Goal: Transaction & Acquisition: Purchase product/service

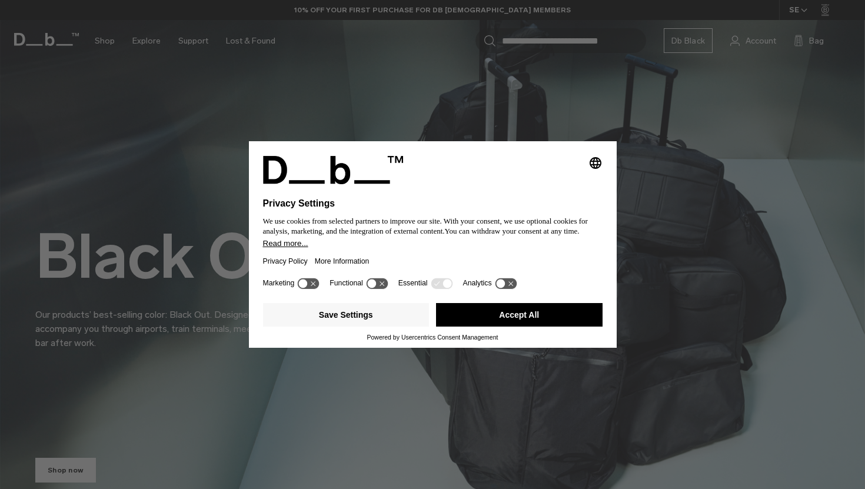
drag, startPoint x: 380, startPoint y: 314, endPoint x: 583, endPoint y: 275, distance: 206.6
click at [583, 275] on div "Selecting an option will immediately change the language Privacy Settings We us…" at bounding box center [433, 244] width 368 height 206
click at [369, 318] on button "Save Settings" at bounding box center [346, 315] width 166 height 24
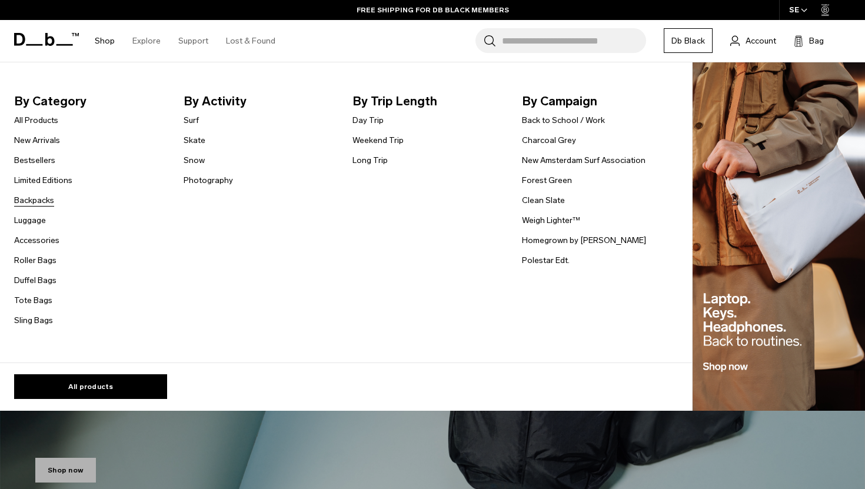
click at [33, 196] on link "Backpacks" at bounding box center [34, 200] width 40 height 12
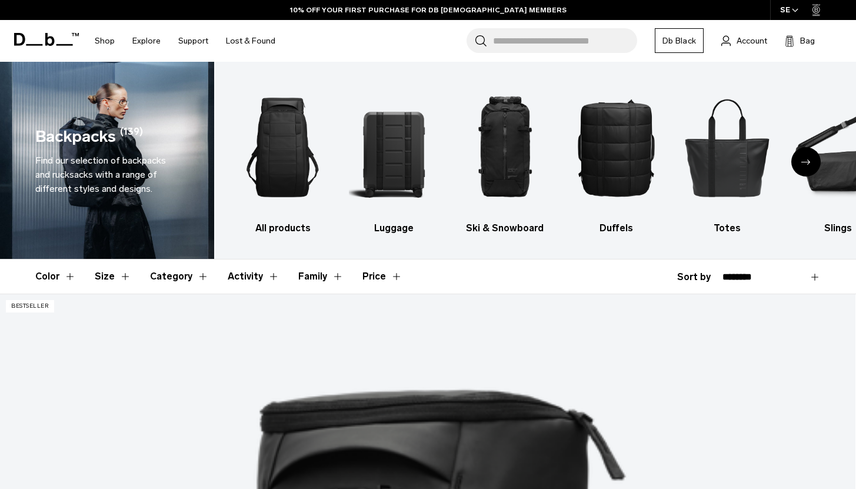
click at [802, 165] on div "Next slide" at bounding box center [805, 161] width 29 height 29
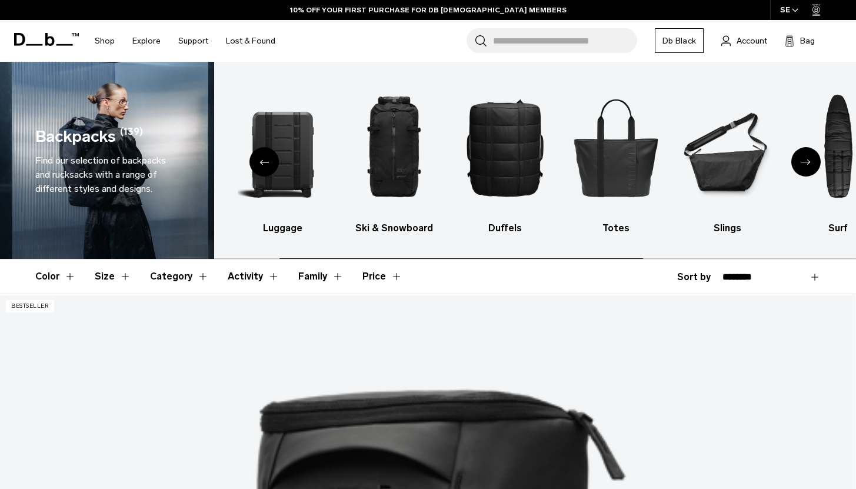
click at [802, 165] on div "Next slide" at bounding box center [805, 161] width 29 height 29
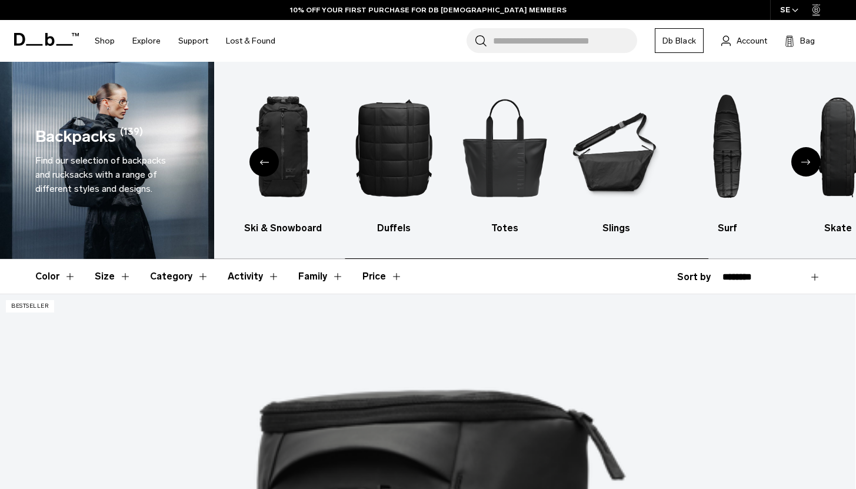
click at [802, 165] on div "Next slide" at bounding box center [805, 161] width 29 height 29
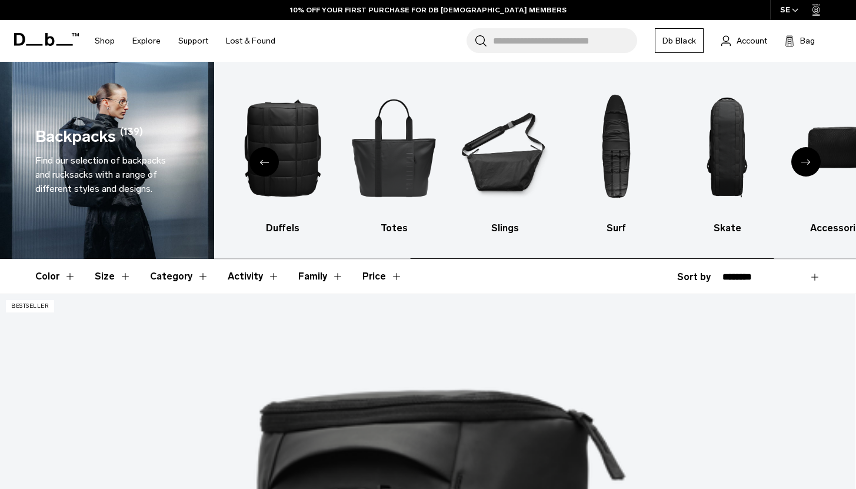
click at [802, 165] on div "Next slide" at bounding box center [805, 161] width 29 height 29
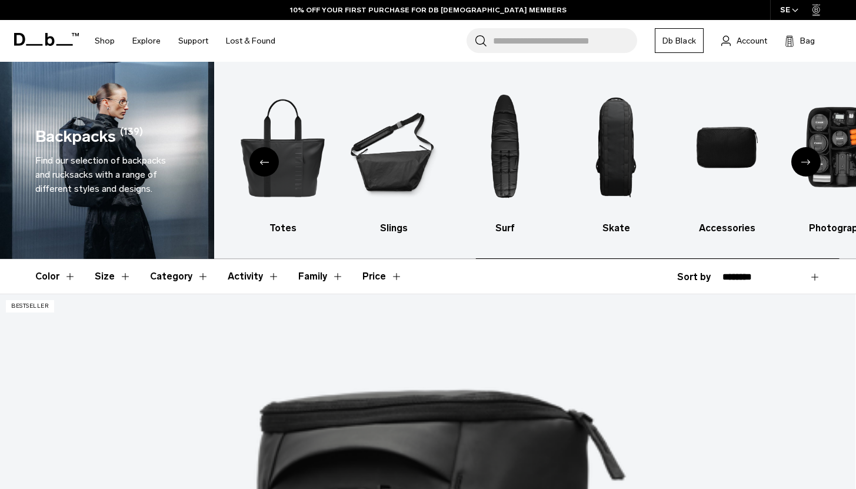
click at [802, 165] on div "Next slide" at bounding box center [805, 161] width 29 height 29
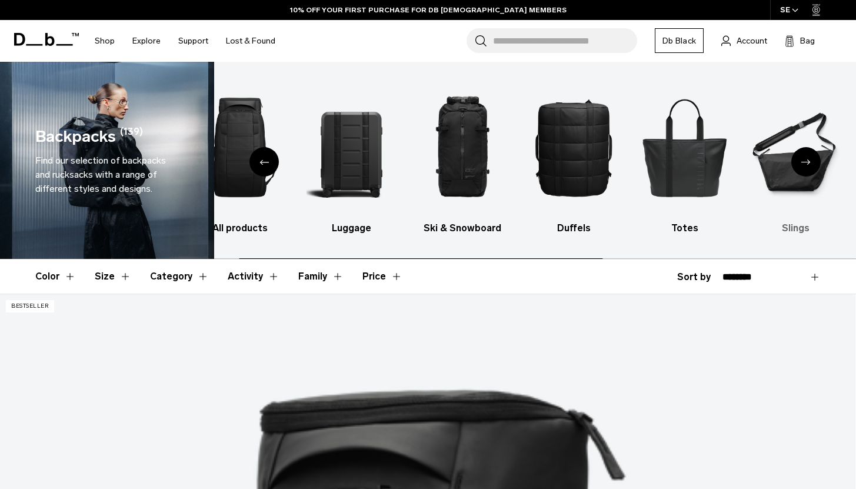
click at [817, 221] on link "Slings" at bounding box center [796, 157] width 91 height 156
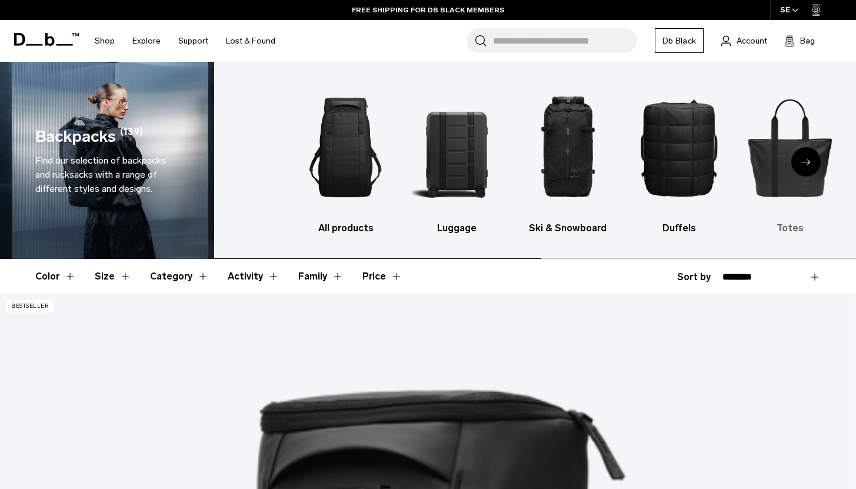
click at [852, 198] on ul "All products Luggage Ski & Snowboard Duffels Totes Slings Surf Skate Accessorie…" at bounding box center [610, 157] width 618 height 156
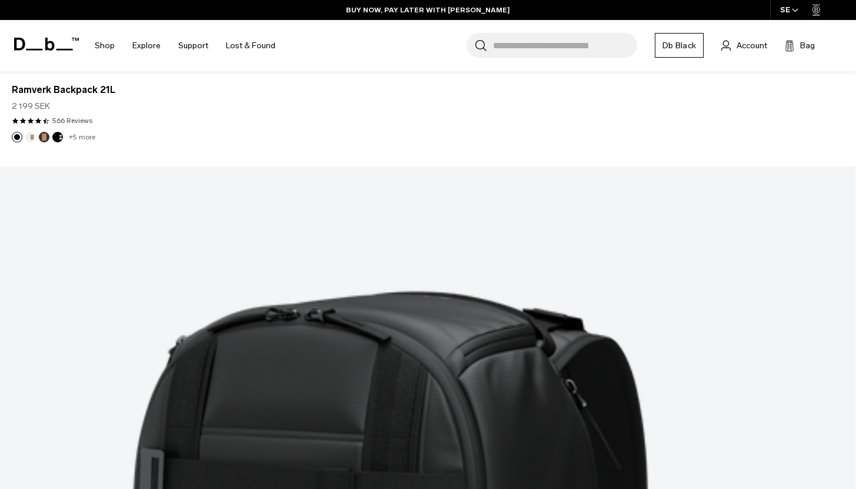
scroll to position [3258, 0]
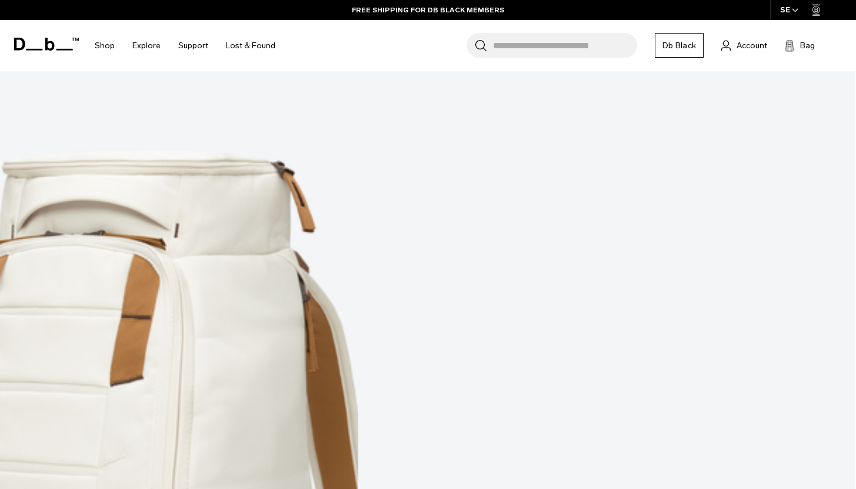
scroll to position [6545, 0]
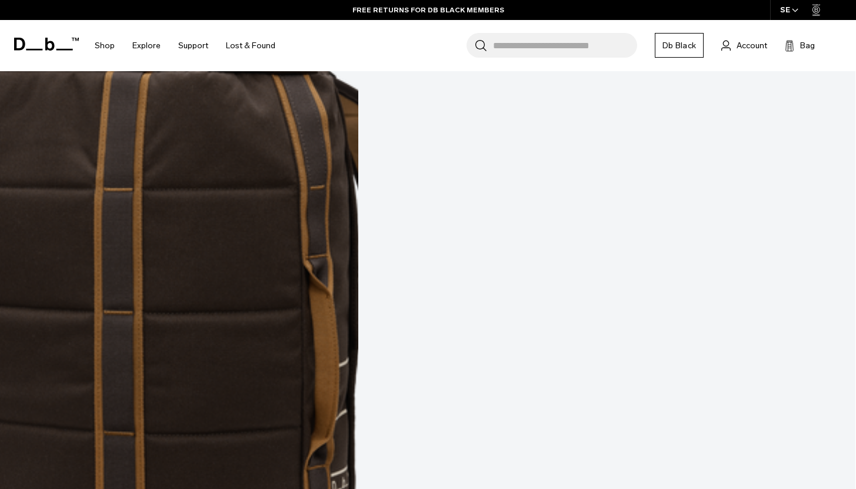
scroll to position [9820, 0]
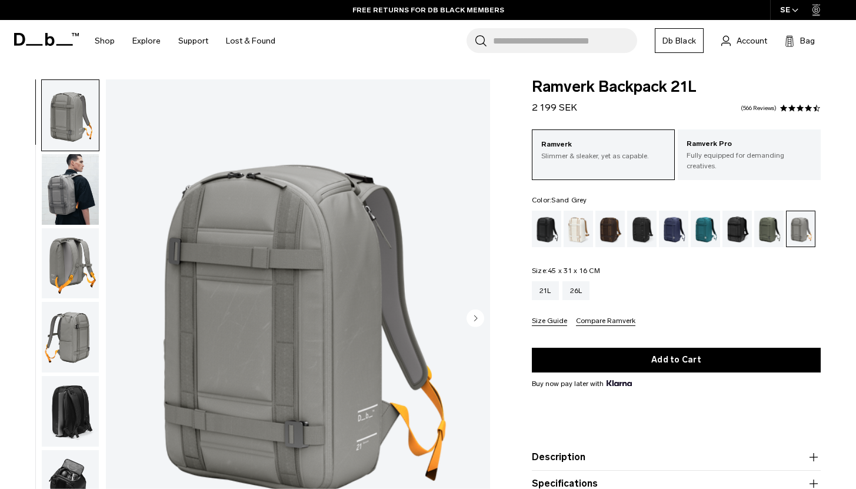
click at [56, 176] on img "button" at bounding box center [70, 189] width 57 height 71
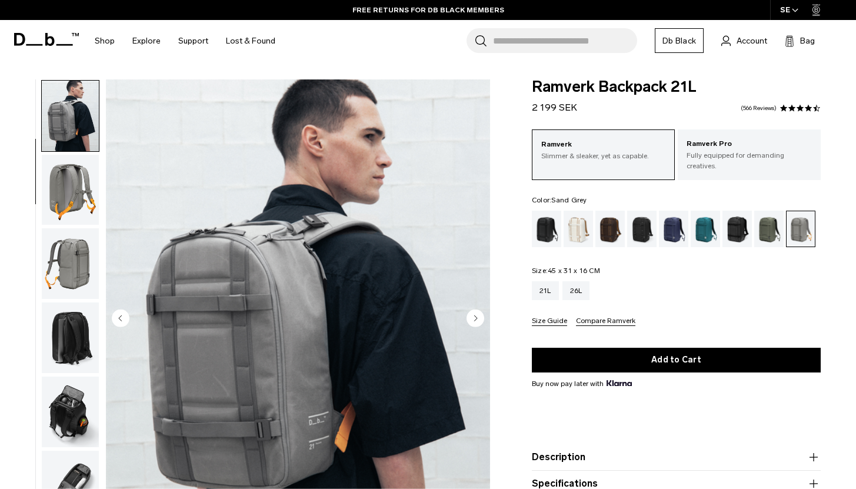
scroll to position [74, 0]
click at [75, 220] on img "button" at bounding box center [70, 189] width 57 height 71
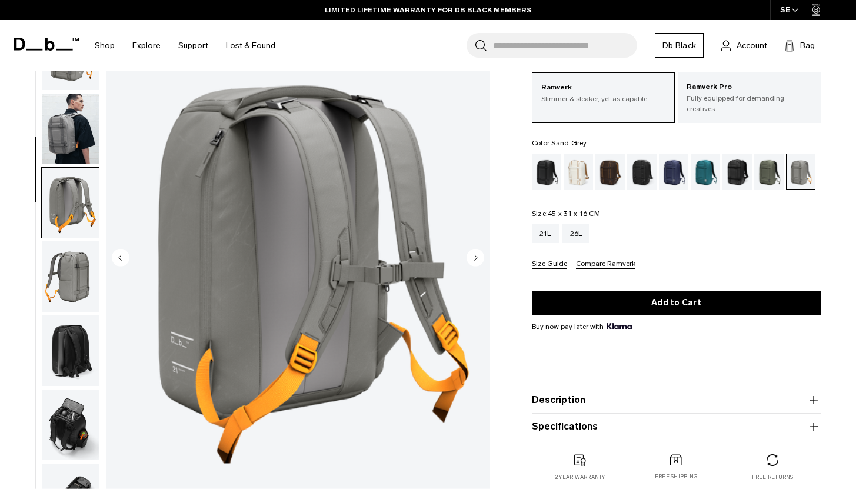
scroll to position [41, 0]
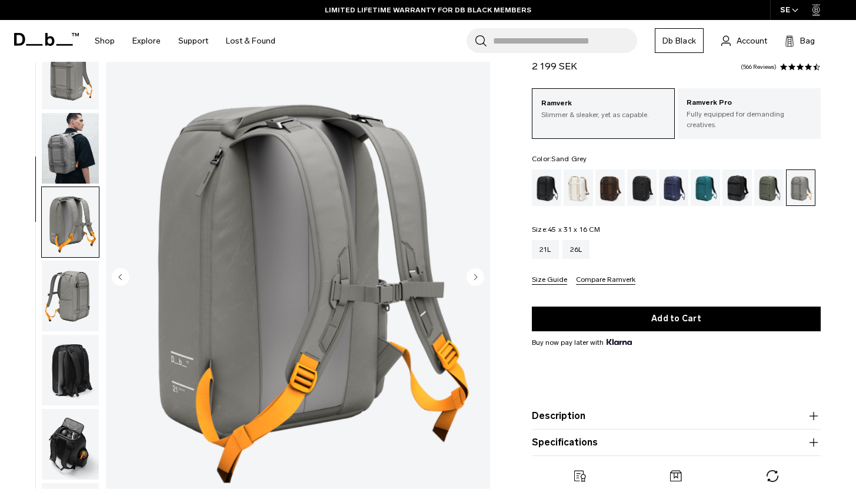
click at [69, 267] on img "button" at bounding box center [70, 296] width 57 height 71
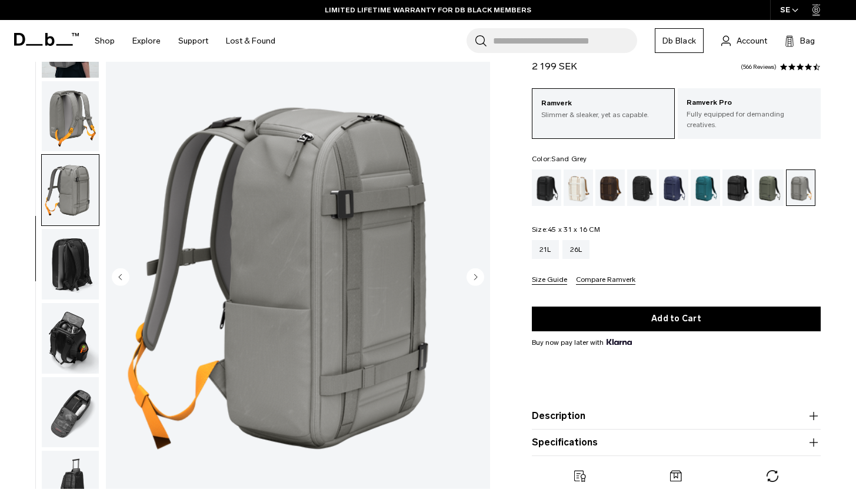
scroll to position [109, 0]
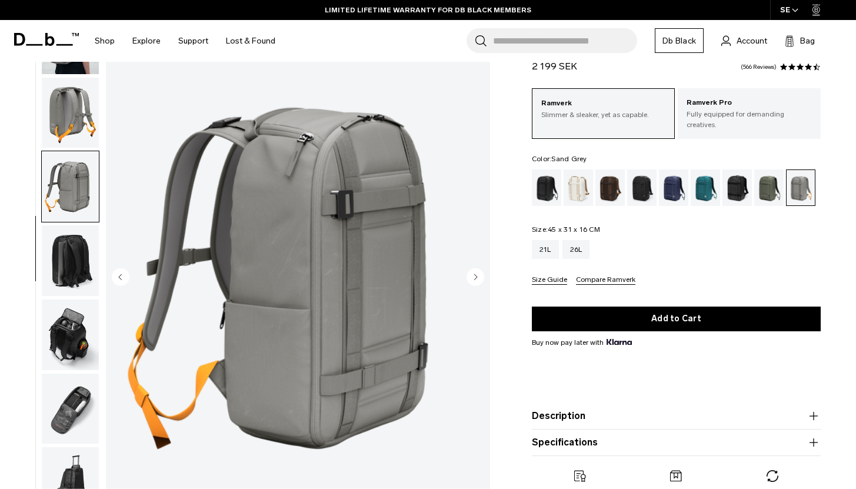
click at [76, 273] on img "button" at bounding box center [70, 260] width 57 height 71
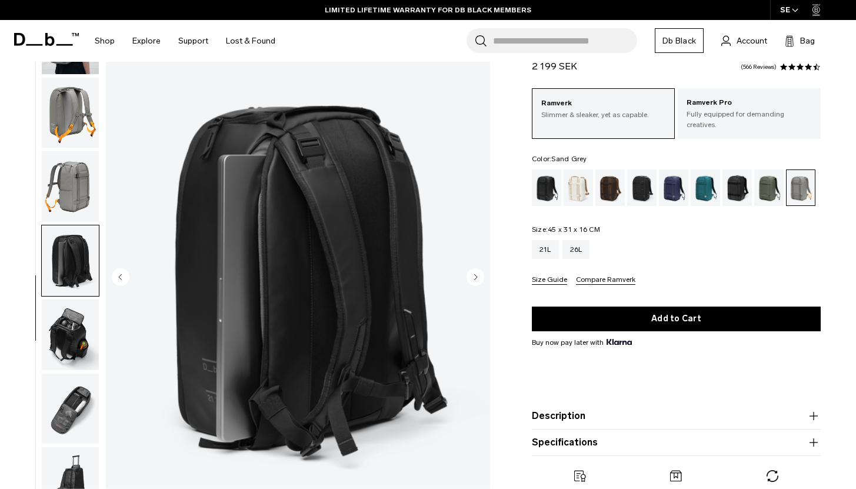
click at [76, 331] on img "button" at bounding box center [70, 334] width 57 height 71
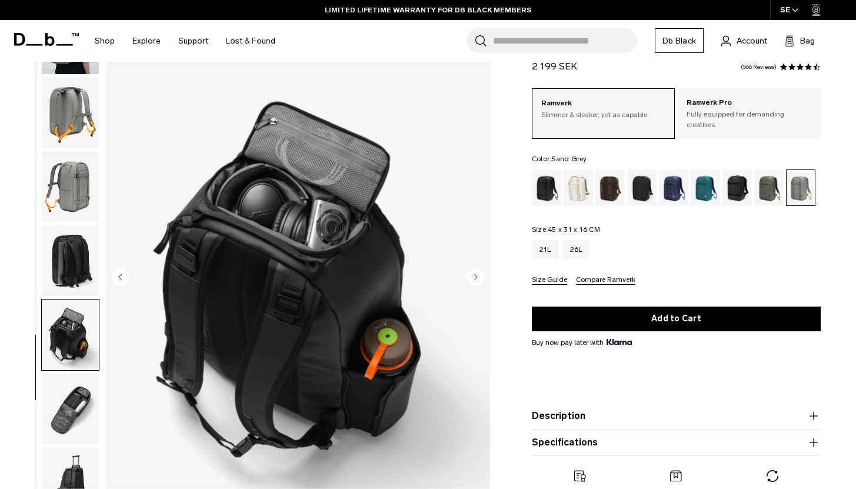
click at [82, 249] on img "button" at bounding box center [70, 260] width 57 height 71
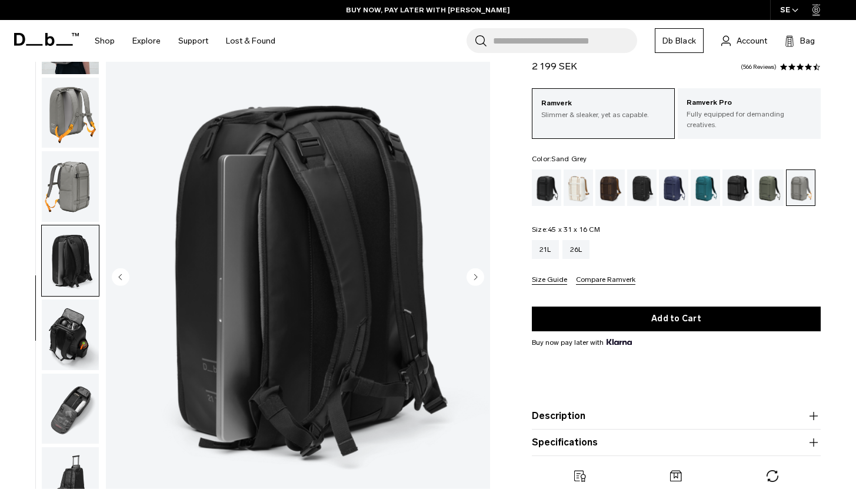
click at [65, 411] on img "button" at bounding box center [70, 408] width 57 height 71
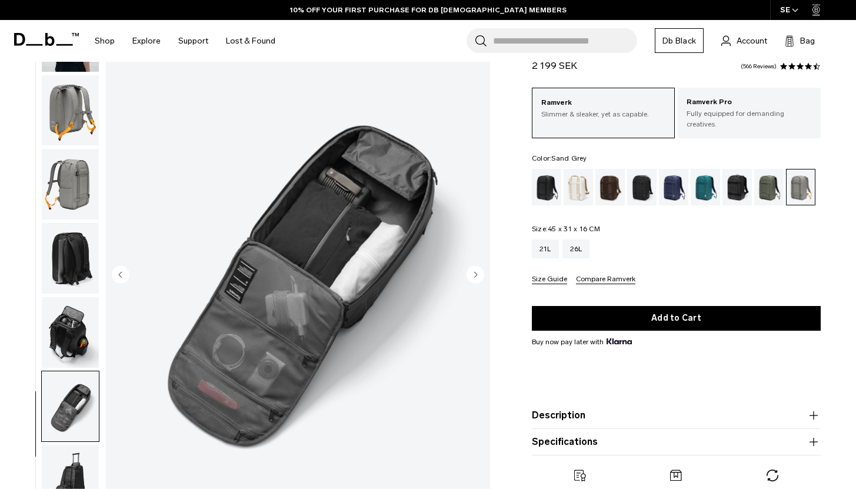
scroll to position [44, 0]
click at [476, 276] on circle "Next slide" at bounding box center [475, 275] width 18 height 18
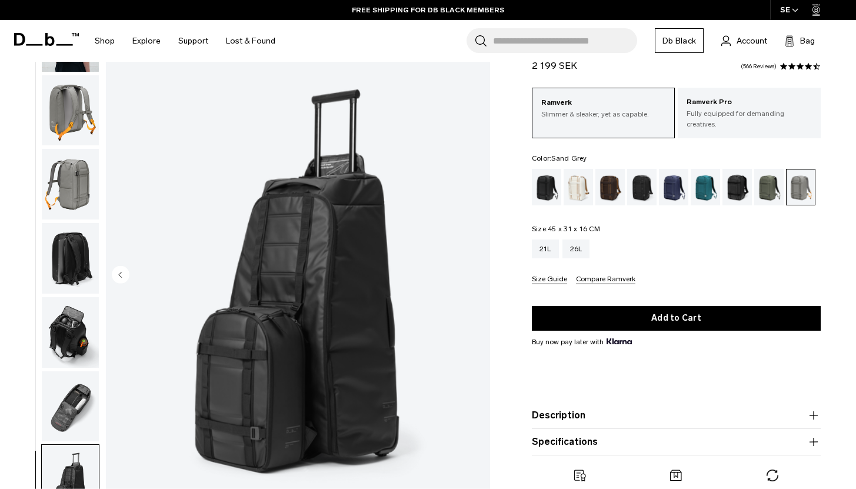
click at [84, 416] on img "button" at bounding box center [70, 406] width 57 height 71
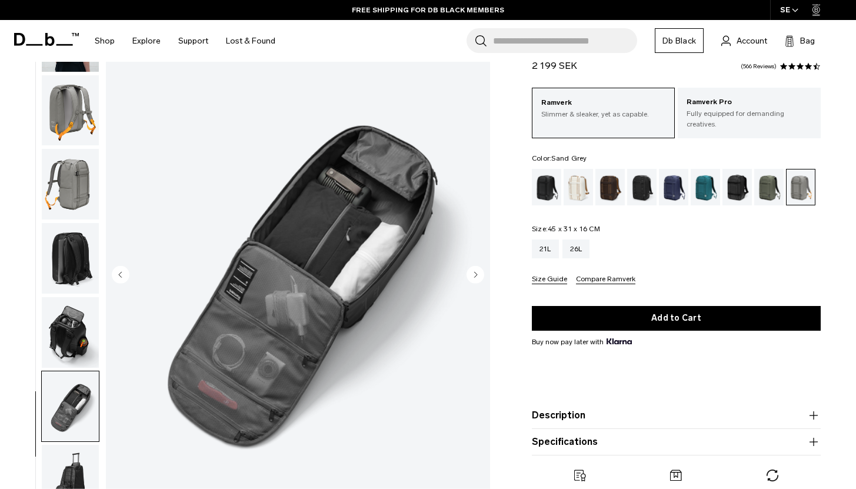
click at [79, 308] on img "button" at bounding box center [70, 332] width 57 height 71
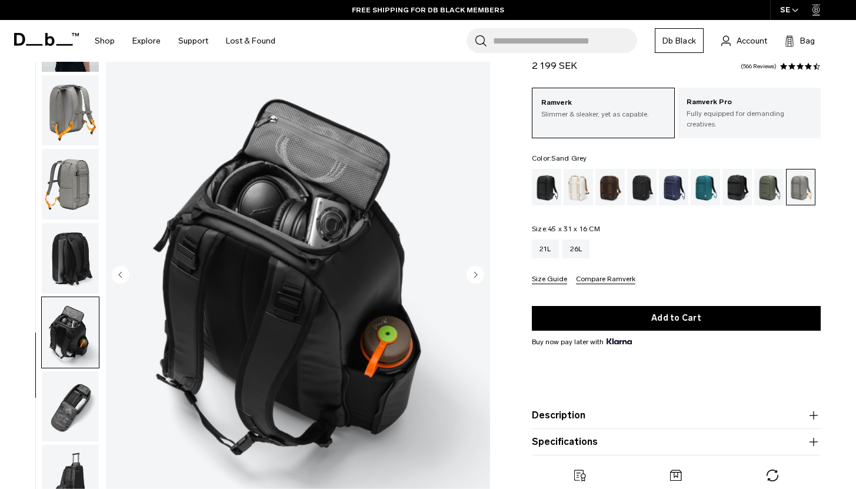
click at [53, 127] on img "button" at bounding box center [70, 110] width 57 height 71
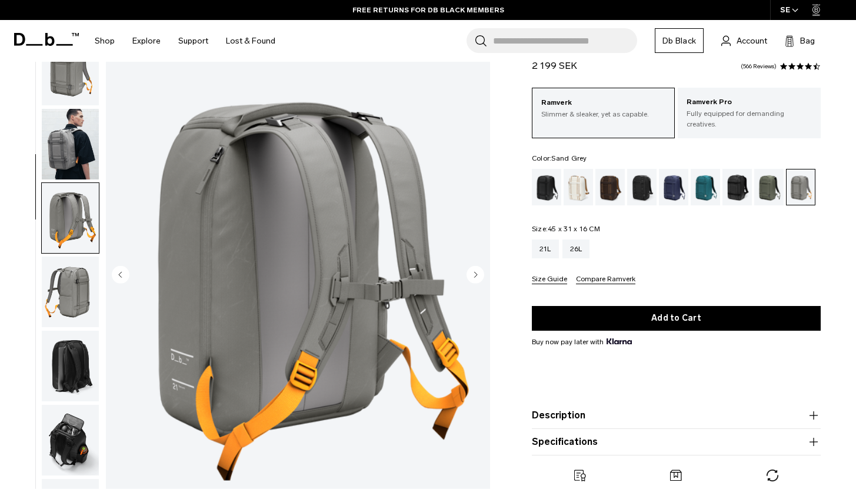
scroll to position [0, 0]
click at [69, 85] on img "button" at bounding box center [70, 71] width 57 height 71
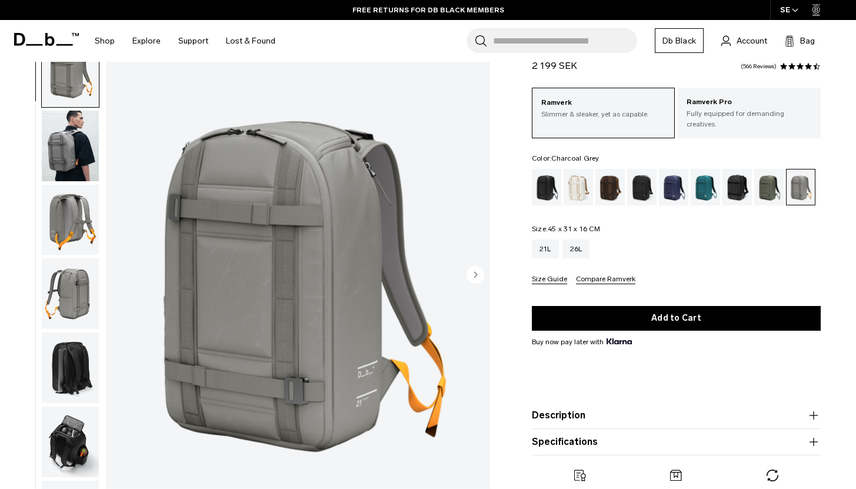
click at [643, 180] on div "Charcoal Grey" at bounding box center [642, 187] width 30 height 36
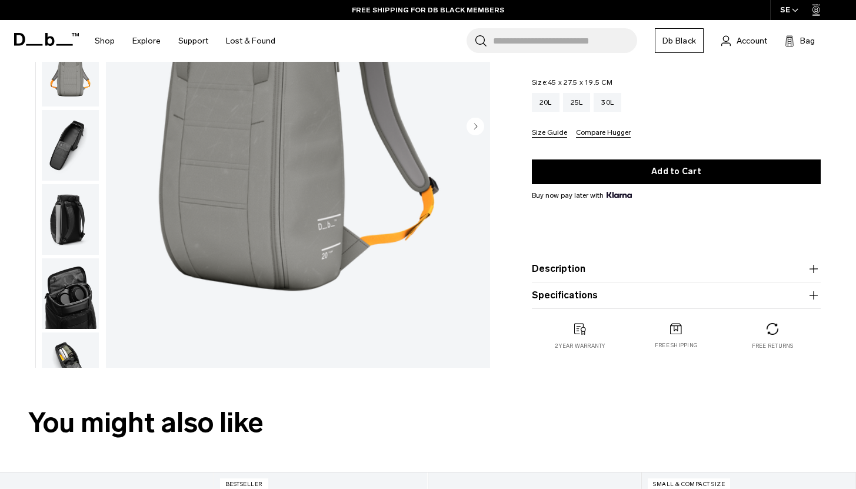
scroll to position [191, 0]
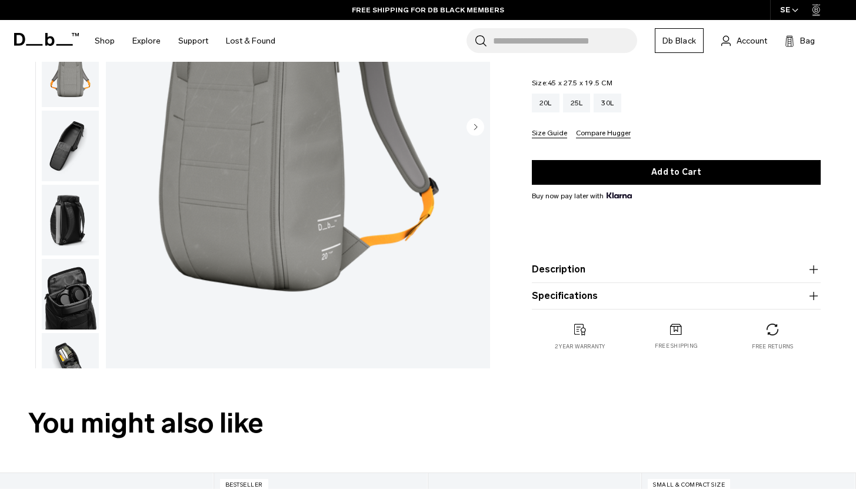
click at [60, 309] on img "button" at bounding box center [70, 294] width 57 height 71
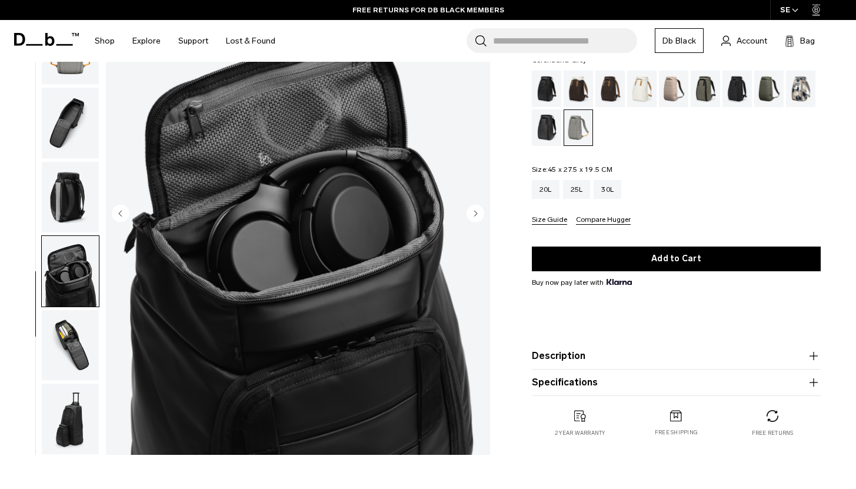
scroll to position [102, 0]
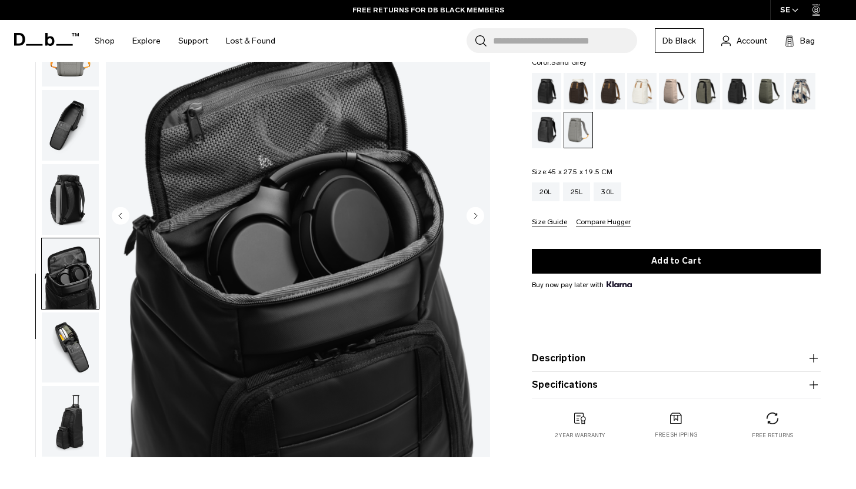
click at [74, 329] on img "button" at bounding box center [70, 347] width 57 height 71
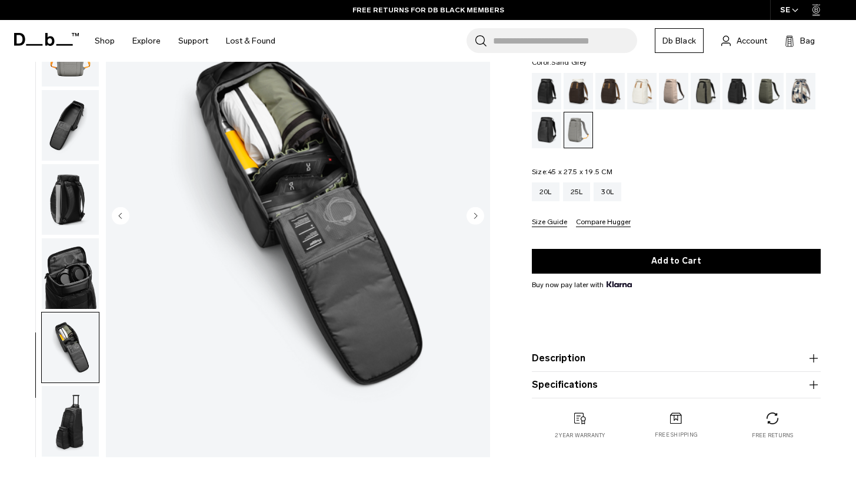
click at [75, 412] on img "button" at bounding box center [70, 421] width 57 height 71
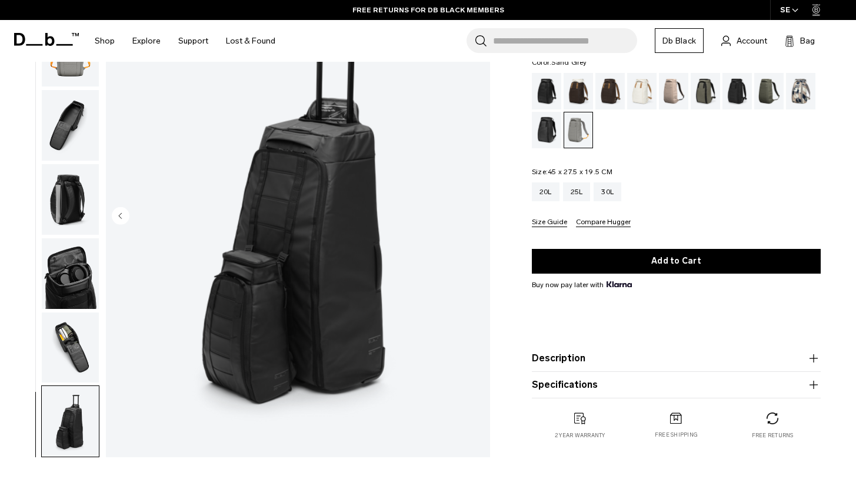
click at [71, 358] on img "button" at bounding box center [70, 347] width 57 height 71
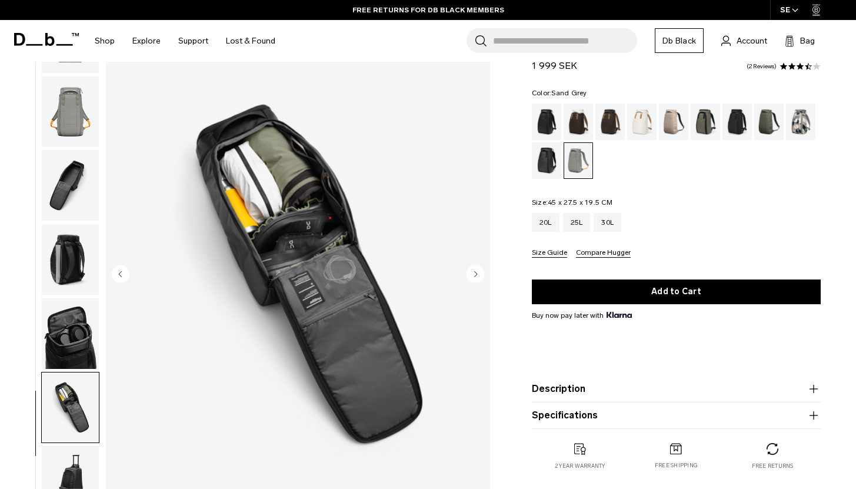
scroll to position [107, 0]
click at [77, 98] on img "button" at bounding box center [70, 112] width 57 height 71
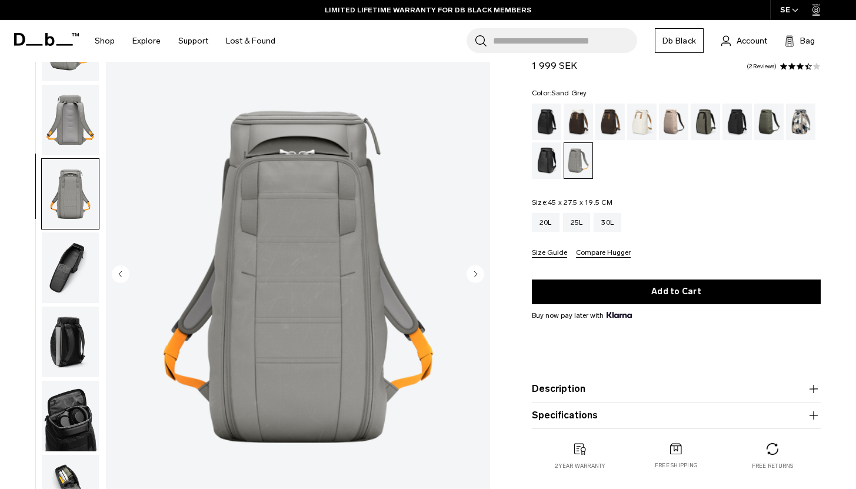
scroll to position [0, 0]
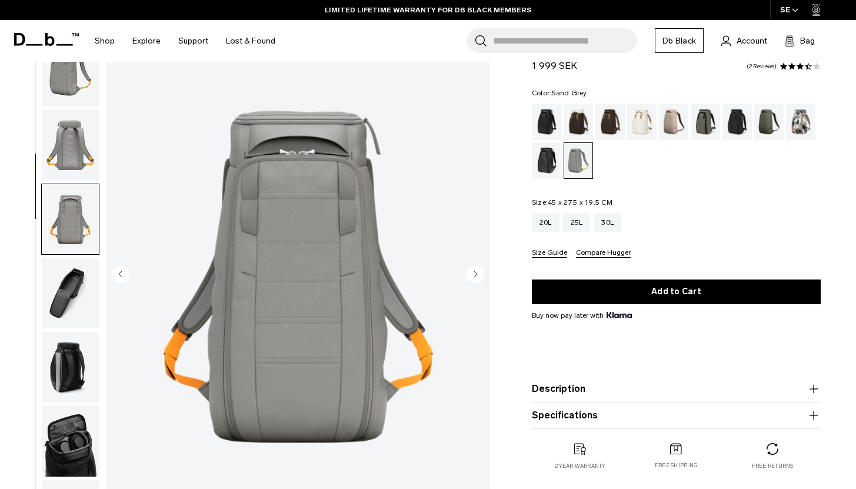
click at [74, 163] on img "button" at bounding box center [70, 145] width 57 height 71
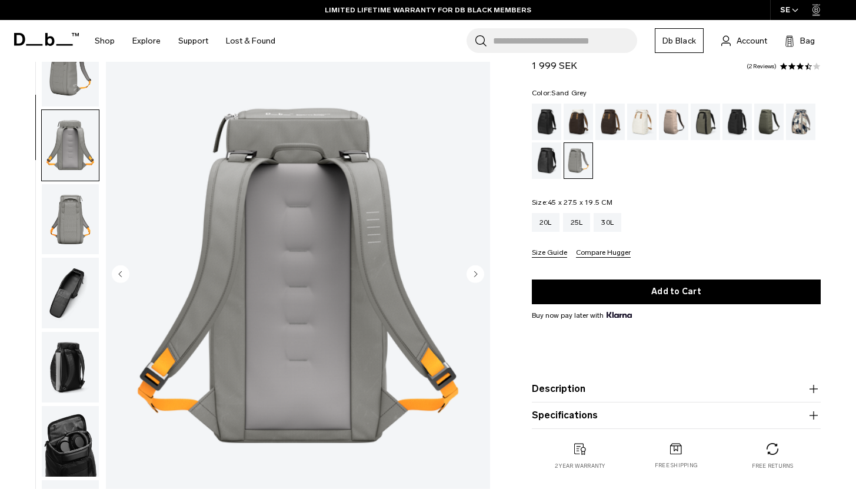
click at [73, 96] on img "button" at bounding box center [70, 71] width 57 height 71
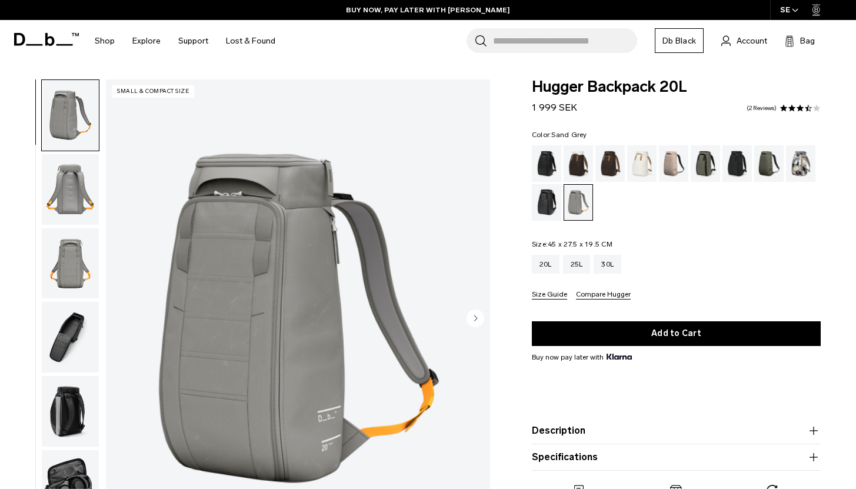
click at [71, 191] on img "button" at bounding box center [70, 189] width 57 height 71
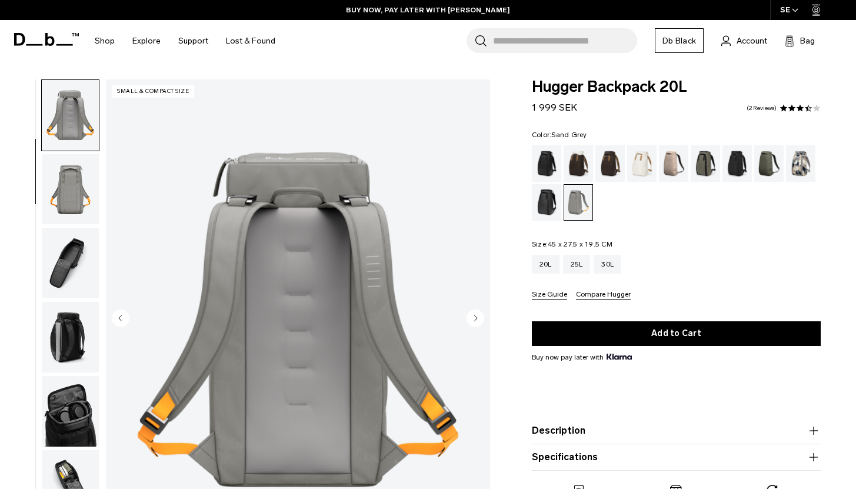
click at [75, 210] on img "button" at bounding box center [70, 189] width 57 height 71
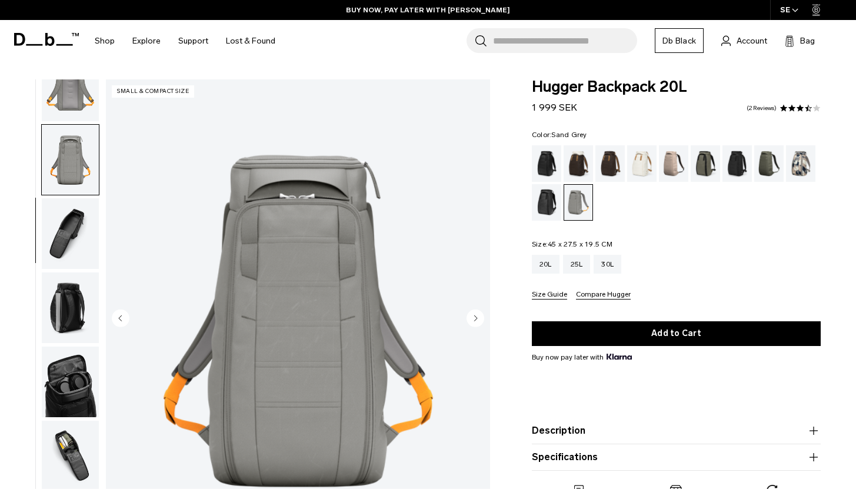
scroll to position [109, 0]
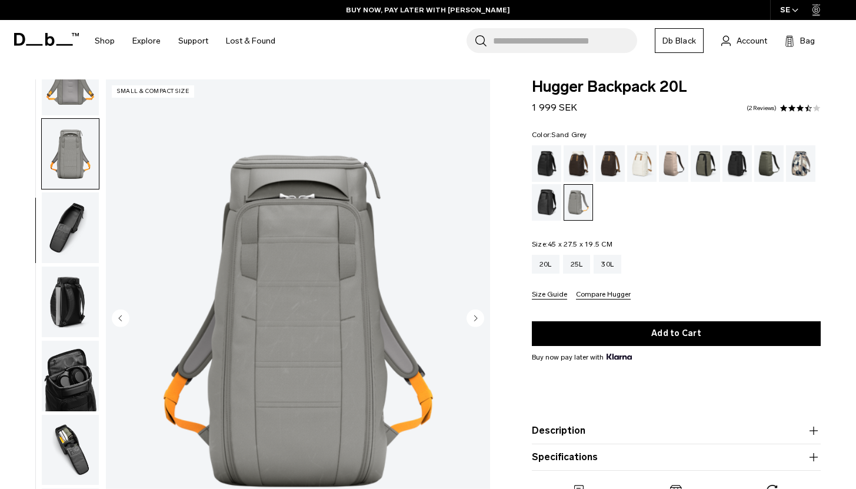
click at [74, 231] on img "button" at bounding box center [70, 227] width 57 height 71
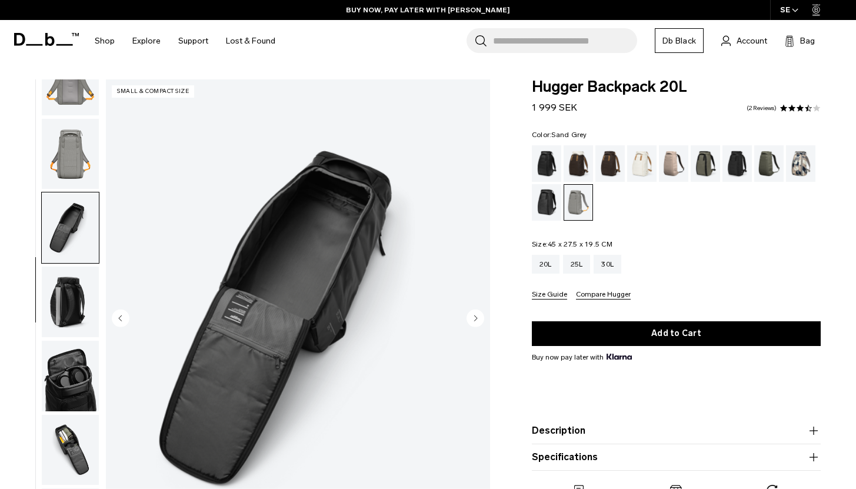
click at [77, 285] on img "button" at bounding box center [70, 301] width 57 height 71
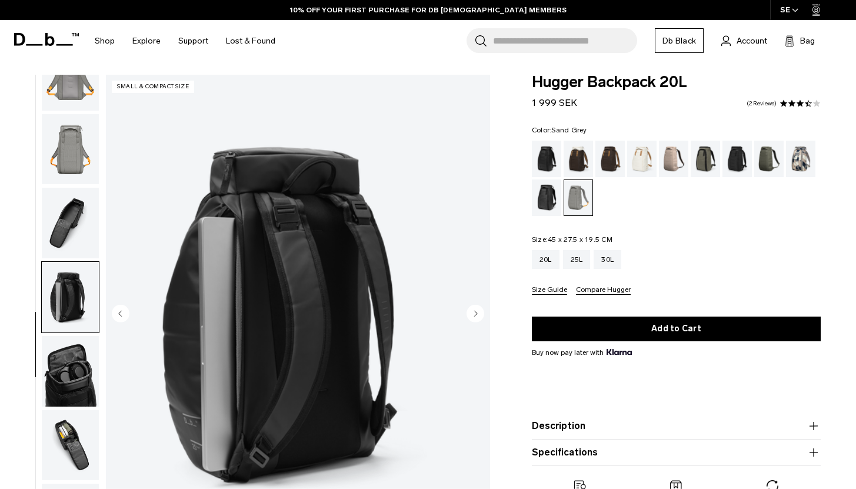
scroll to position [15, 0]
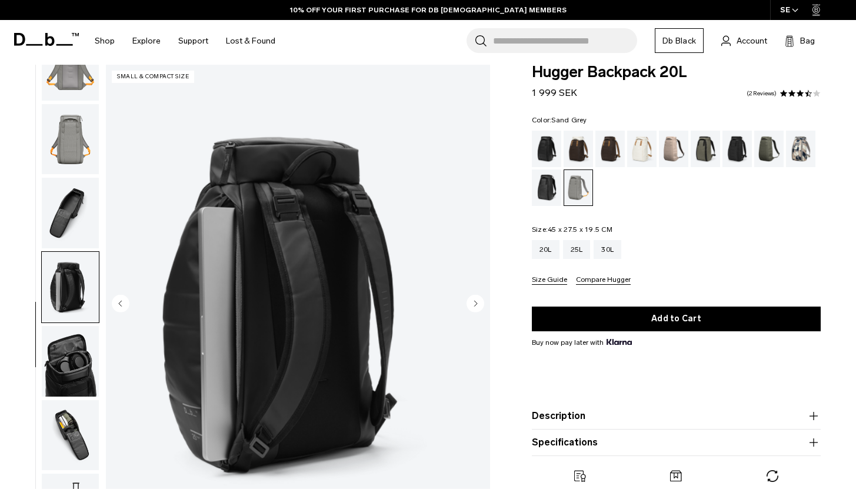
click at [71, 151] on img "button" at bounding box center [70, 139] width 57 height 71
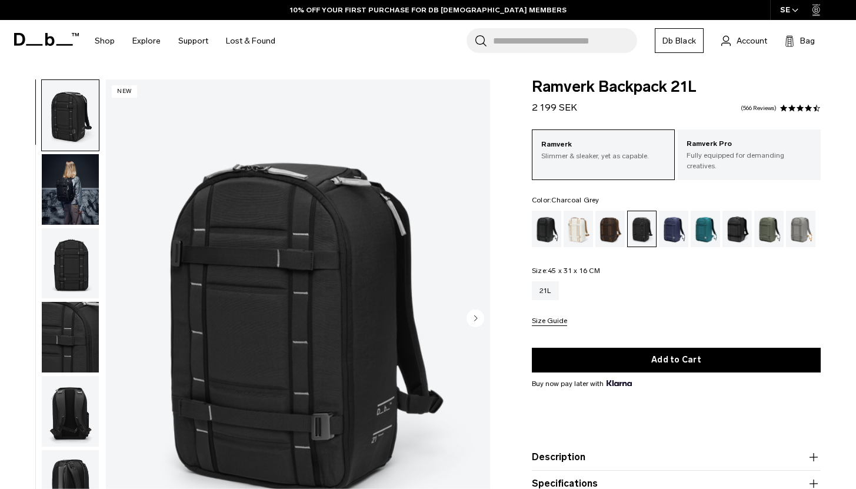
click at [478, 325] on circle "Next slide" at bounding box center [475, 318] width 18 height 18
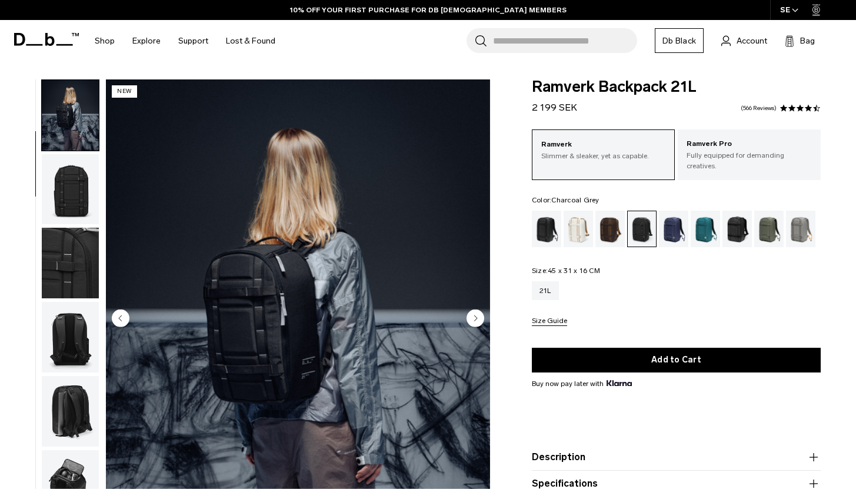
click at [475, 316] on icon "Next slide" at bounding box center [475, 318] width 18 height 18
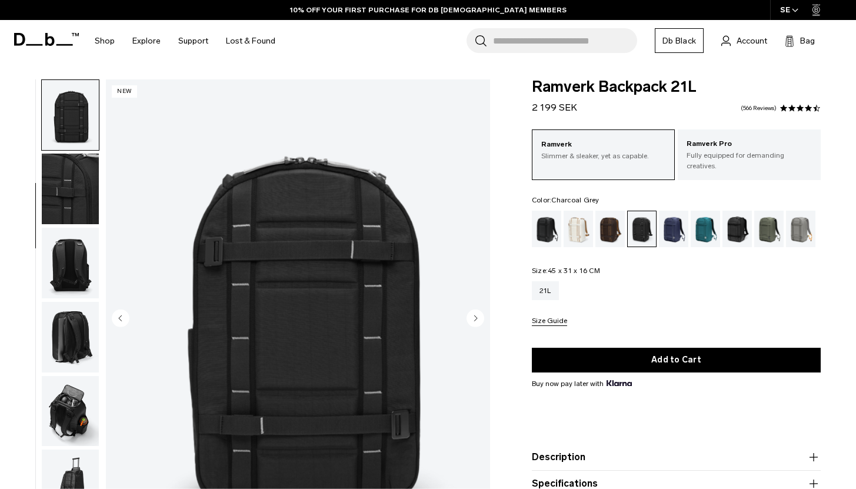
click at [475, 316] on icon "Next slide" at bounding box center [475, 317] width 3 height 5
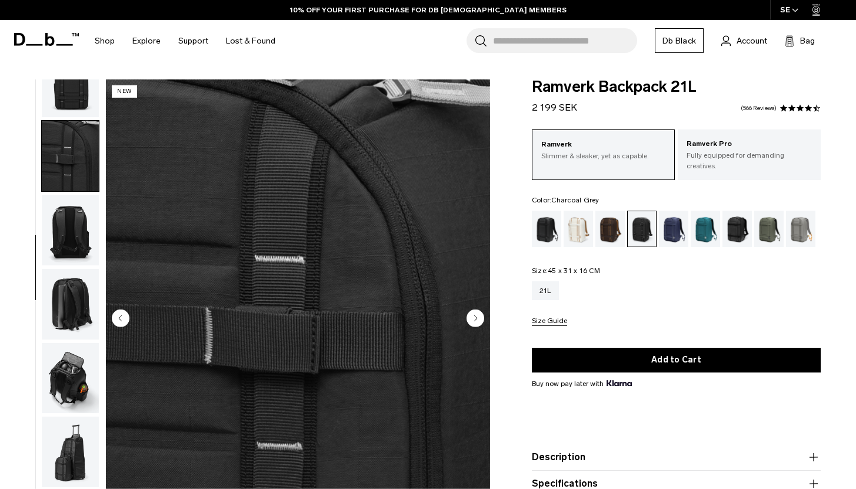
scroll to position [184, 0]
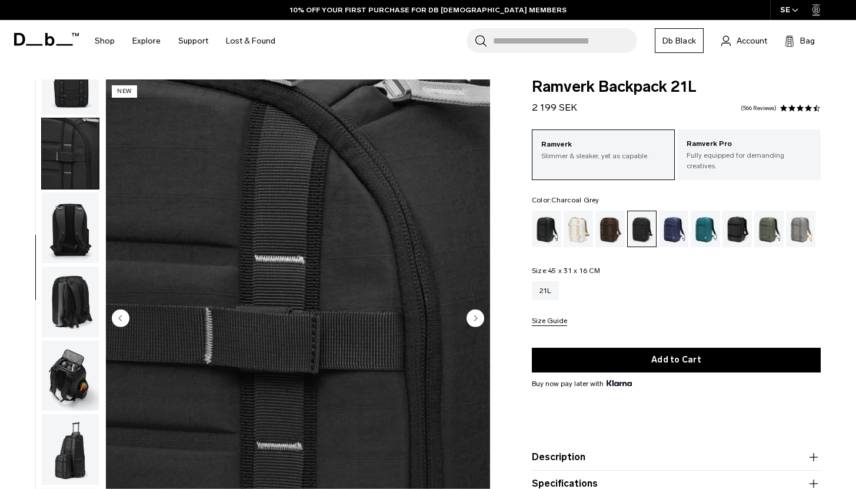
click at [475, 316] on icon "Next slide" at bounding box center [475, 317] width 3 height 5
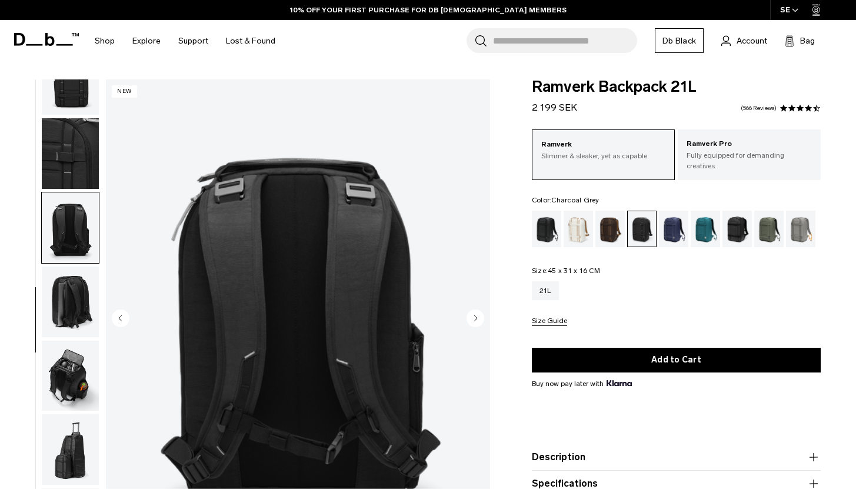
click at [475, 316] on icon "Next slide" at bounding box center [475, 317] width 3 height 5
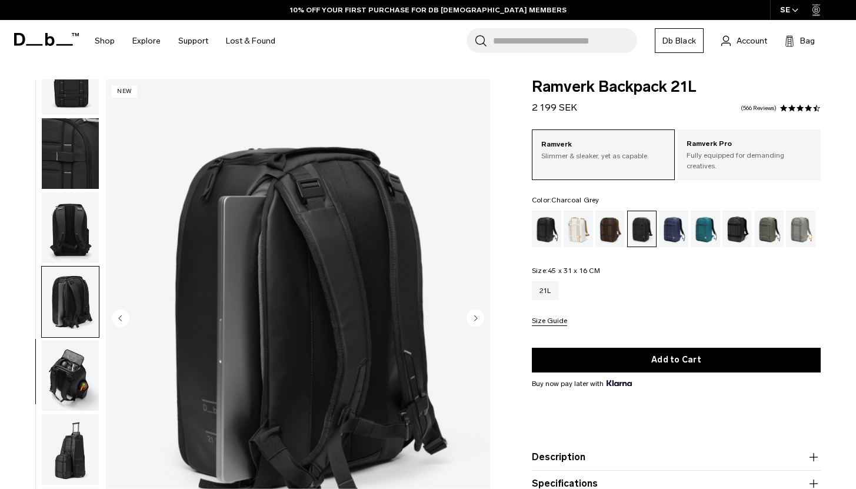
click at [475, 317] on icon "Next slide" at bounding box center [475, 317] width 3 height 5
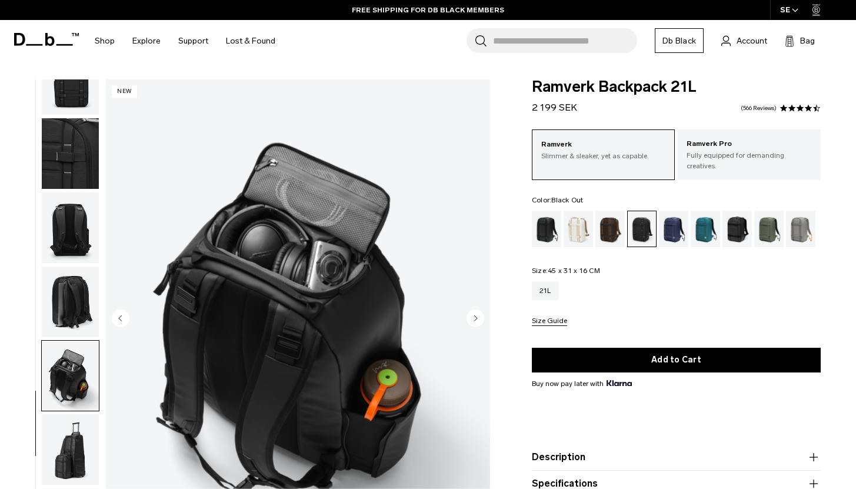
click at [552, 215] on div "Black Out" at bounding box center [547, 229] width 30 height 36
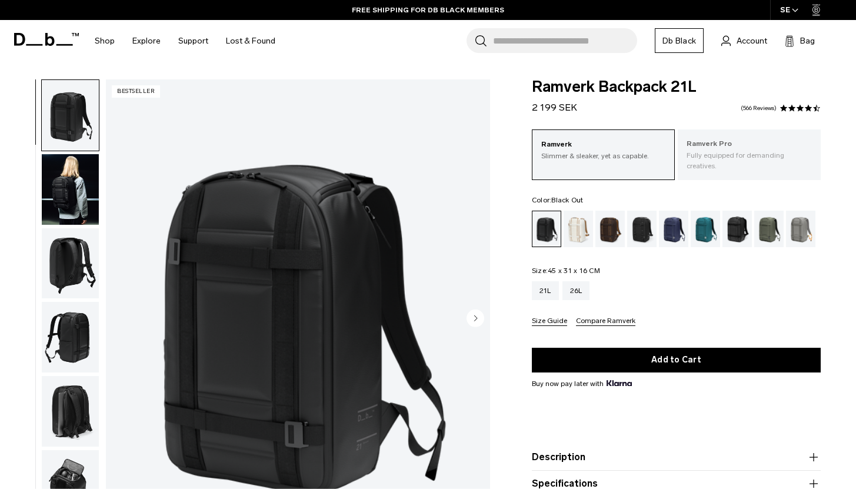
click at [723, 156] on p "Fully equipped for demanding creatives." at bounding box center [748, 160] width 125 height 21
click at [482, 317] on circle "Next slide" at bounding box center [475, 318] width 18 height 18
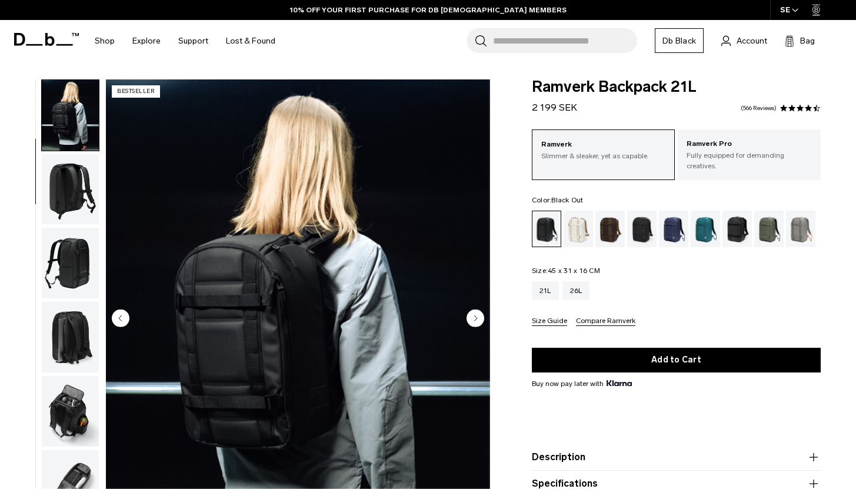
click at [476, 319] on icon "Next slide" at bounding box center [475, 318] width 18 height 18
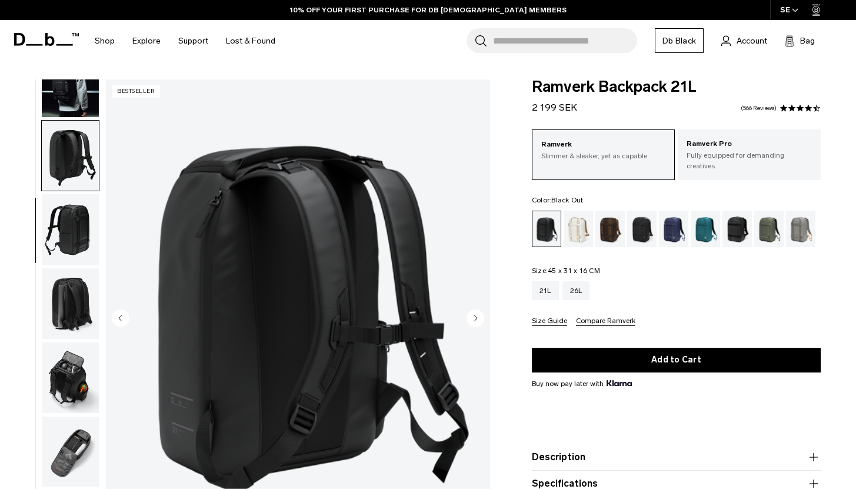
scroll to position [109, 0]
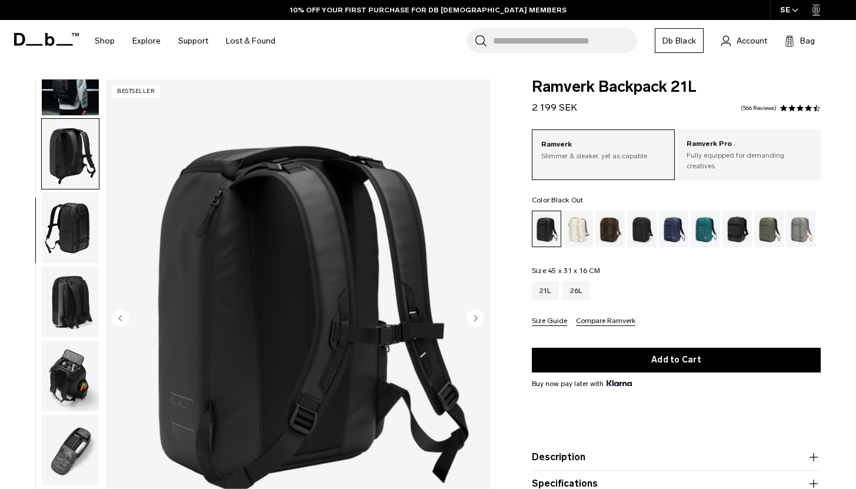
click at [478, 316] on circle "Next slide" at bounding box center [475, 318] width 18 height 18
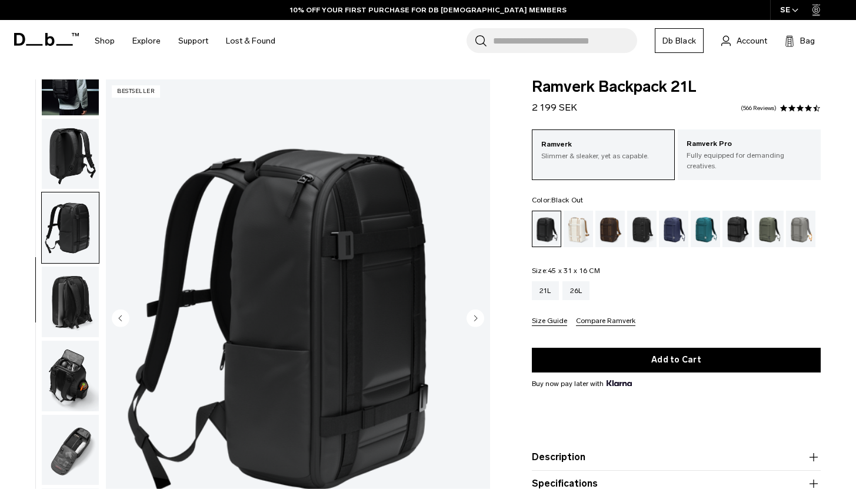
click at [474, 322] on circle "Next slide" at bounding box center [475, 318] width 18 height 18
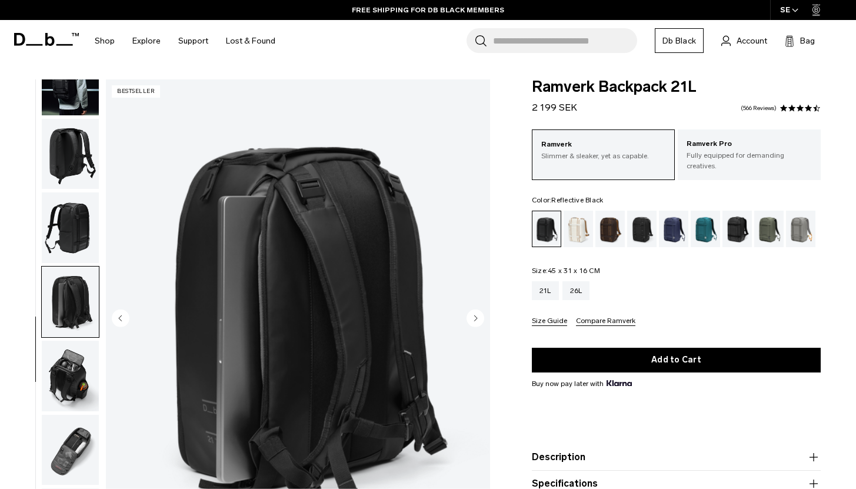
click at [736, 219] on div "Reflective Black" at bounding box center [737, 229] width 30 height 36
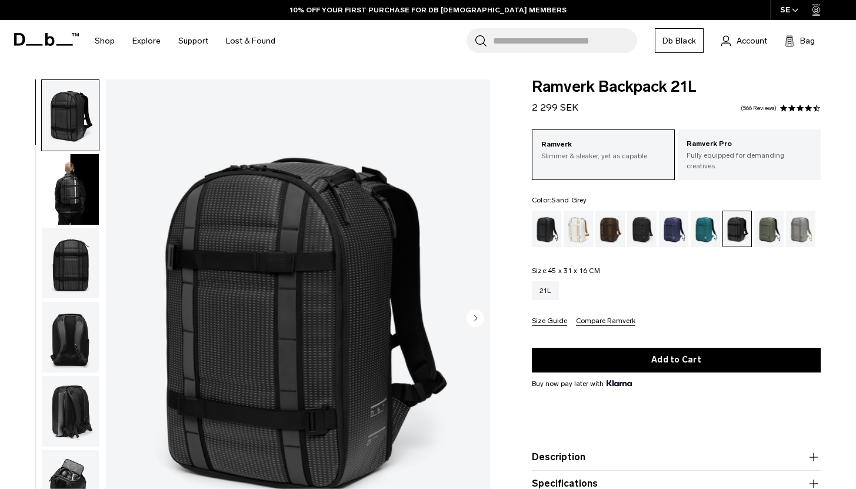
click at [800, 217] on div "Sand Grey" at bounding box center [801, 229] width 30 height 36
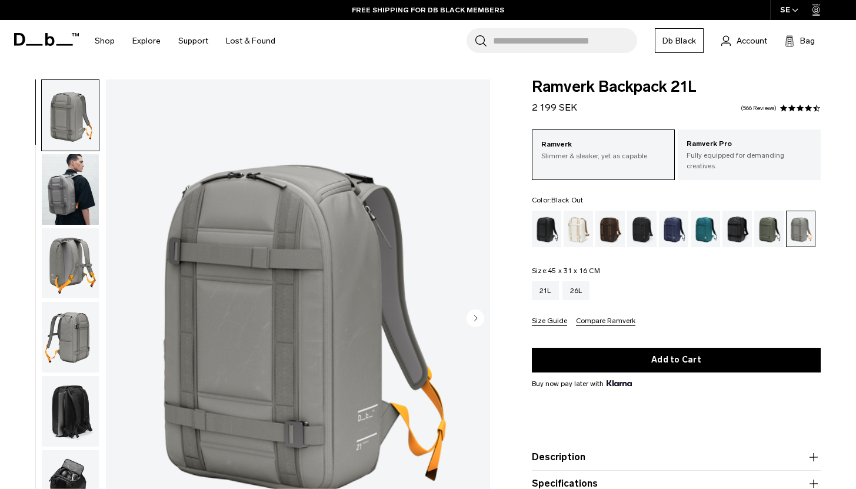
click at [543, 221] on div "Black Out" at bounding box center [547, 229] width 30 height 36
